Goal: Information Seeking & Learning: Learn about a topic

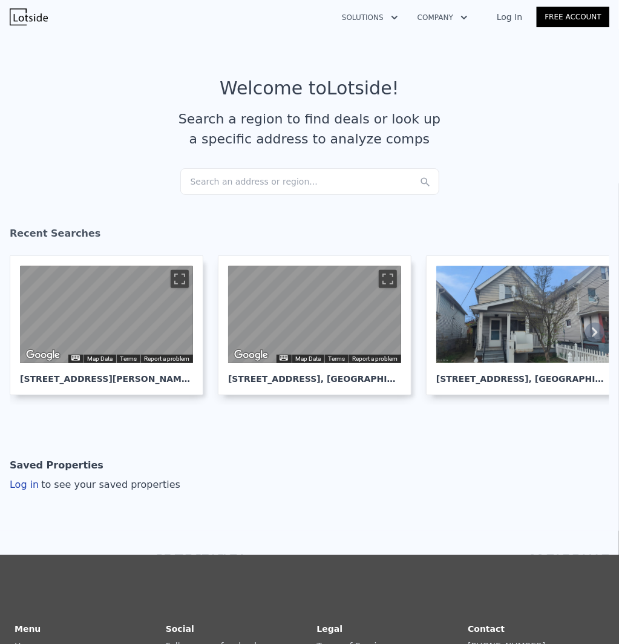
click at [214, 196] on section "Welcome to Lotside ! Search a region to find deals or look up a specific addres…" at bounding box center [309, 123] width 619 height 188
click at [217, 188] on div "Search an address or region..." at bounding box center [309, 181] width 259 height 27
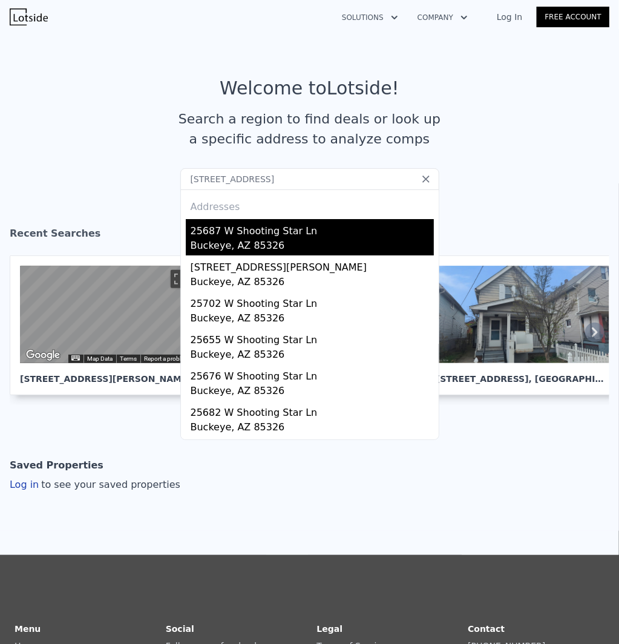
type input "25687 W Shooting Star Ln, Buckeye, AZ 85326"
click at [225, 234] on div "25687 W Shooting Star Ln" at bounding box center [312, 228] width 243 height 19
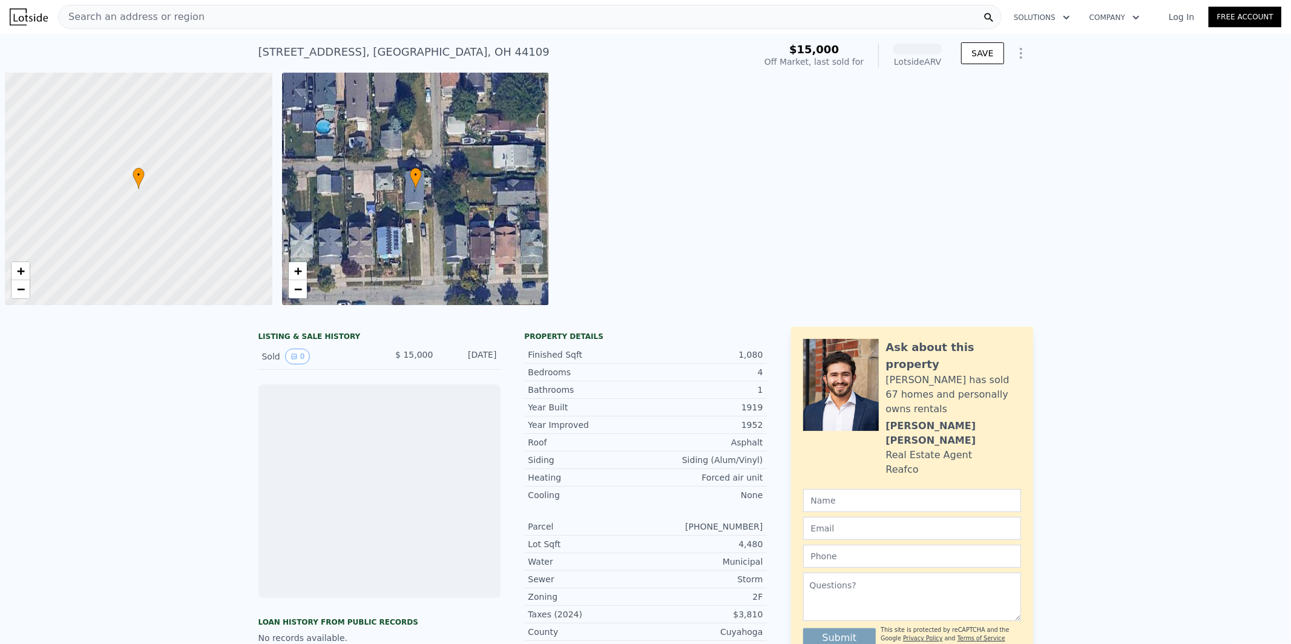
scroll to position [0, 4]
